Goal: Find specific page/section: Find specific page/section

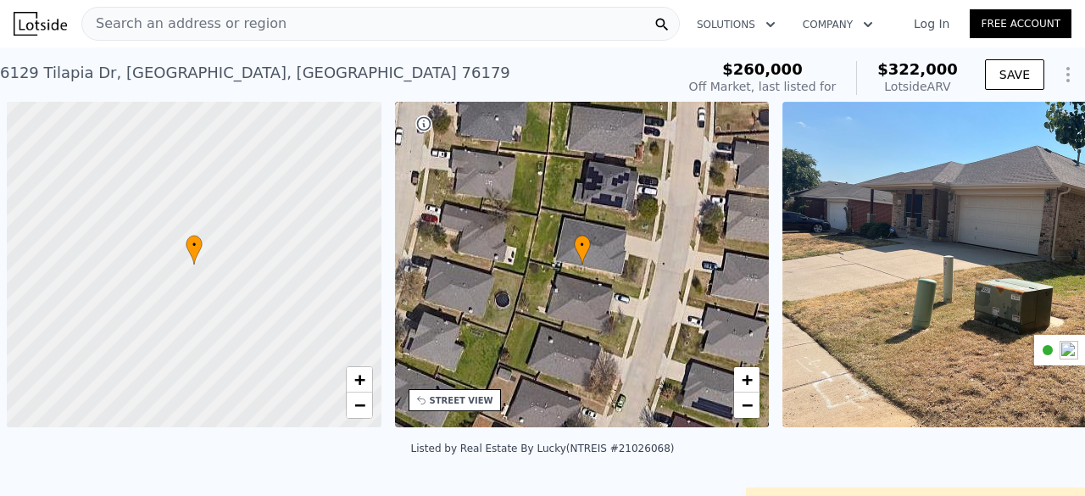
click at [270, 20] on div "Search an address or region" at bounding box center [380, 24] width 599 height 34
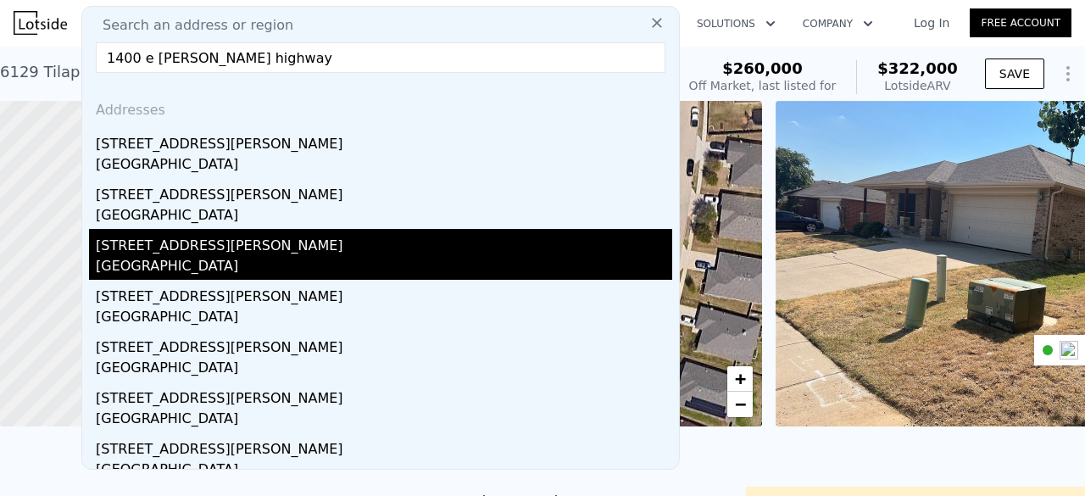
scroll to position [1, 0]
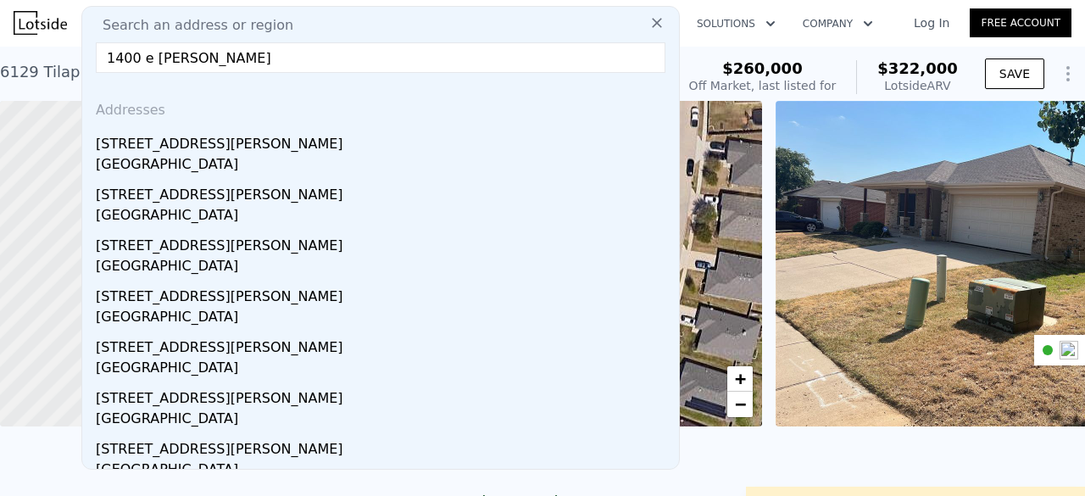
type input "[STREET_ADDRESS][PERSON_NAME]"
click at [170, 57] on input "[STREET_ADDRESS][PERSON_NAME]" at bounding box center [381, 57] width 570 height 31
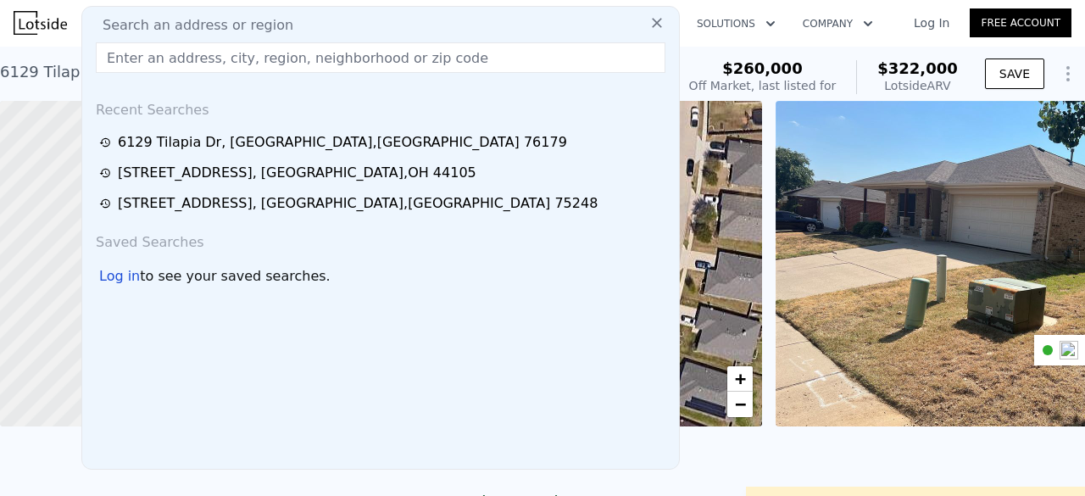
paste input "[STREET_ADDRESS][PERSON_NAME]"
type input "[STREET_ADDRESS][PERSON_NAME]"
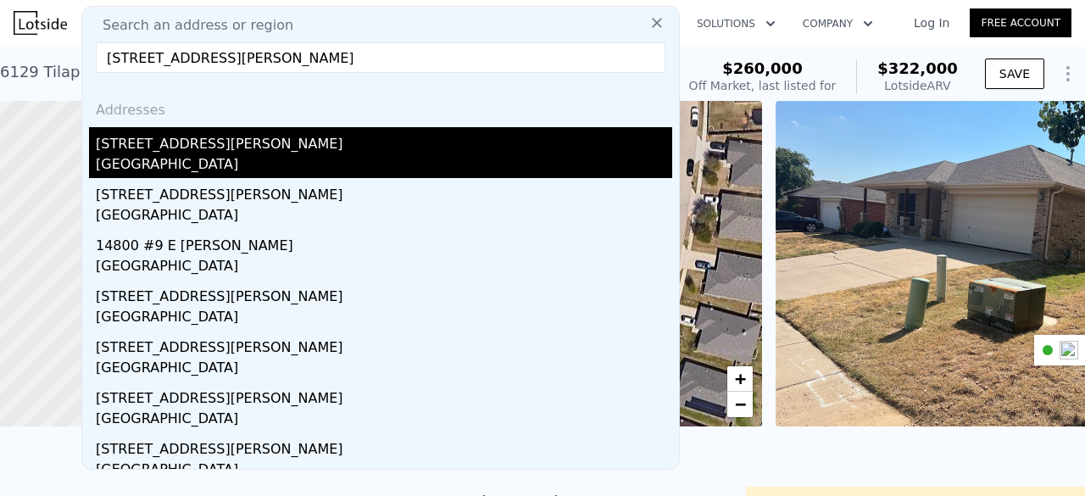
click at [221, 172] on div "[GEOGRAPHIC_DATA]" at bounding box center [384, 166] width 577 height 24
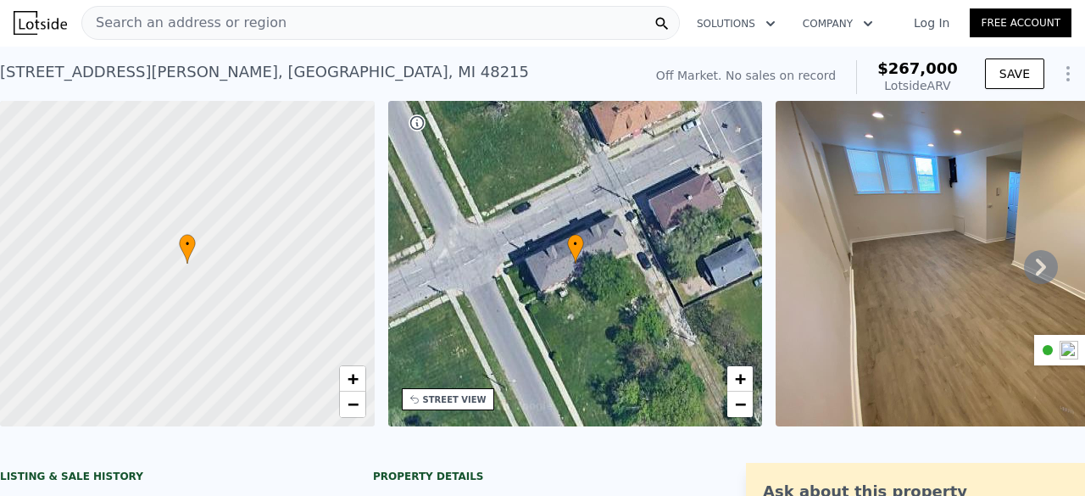
click at [180, 72] on div "[STREET_ADDRESS][PERSON_NAME]" at bounding box center [264, 72] width 529 height 24
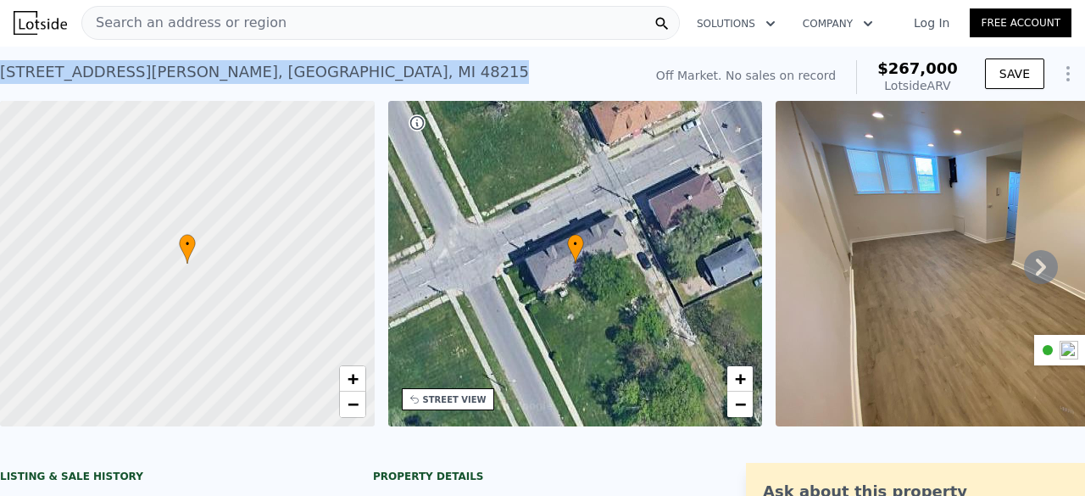
click at [180, 72] on div "[STREET_ADDRESS][PERSON_NAME]" at bounding box center [264, 72] width 529 height 24
copy div "[STREET_ADDRESS][PERSON_NAME] No sales on record (~ARV $267k )"
